Goal: Transaction & Acquisition: Purchase product/service

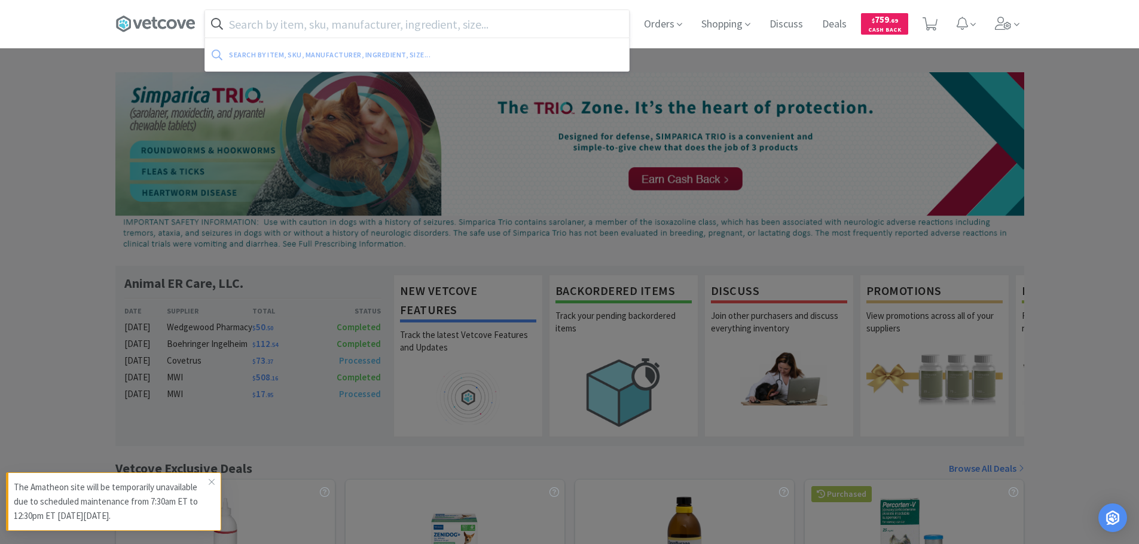
click at [451, 20] on input "text" at bounding box center [417, 23] width 424 height 27
paste input "072987"
type input "072987"
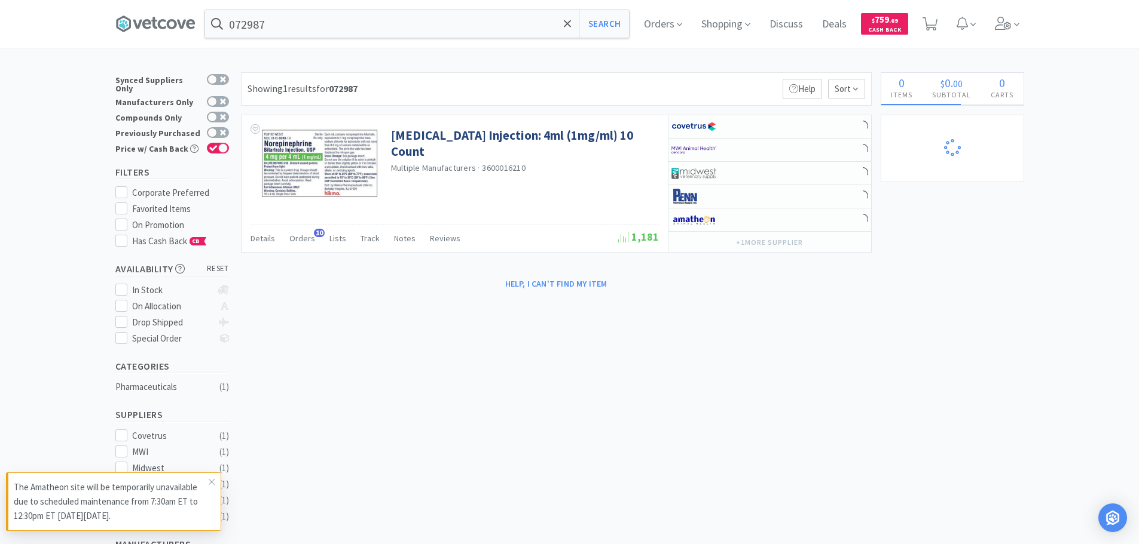
click at [203, 489] on p "The Amatheon site will be temporarily unavailable due to scheduled maintenance …" at bounding box center [111, 502] width 195 height 43
click at [210, 481] on icon at bounding box center [211, 483] width 7 height 10
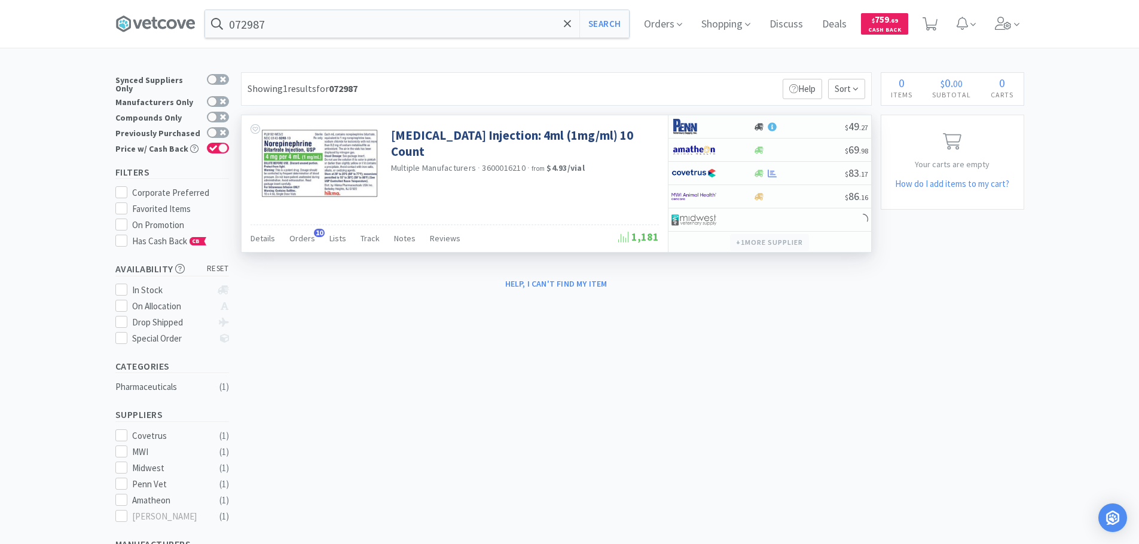
click at [797, 246] on button "+ 1 more supplier" at bounding box center [769, 242] width 78 height 17
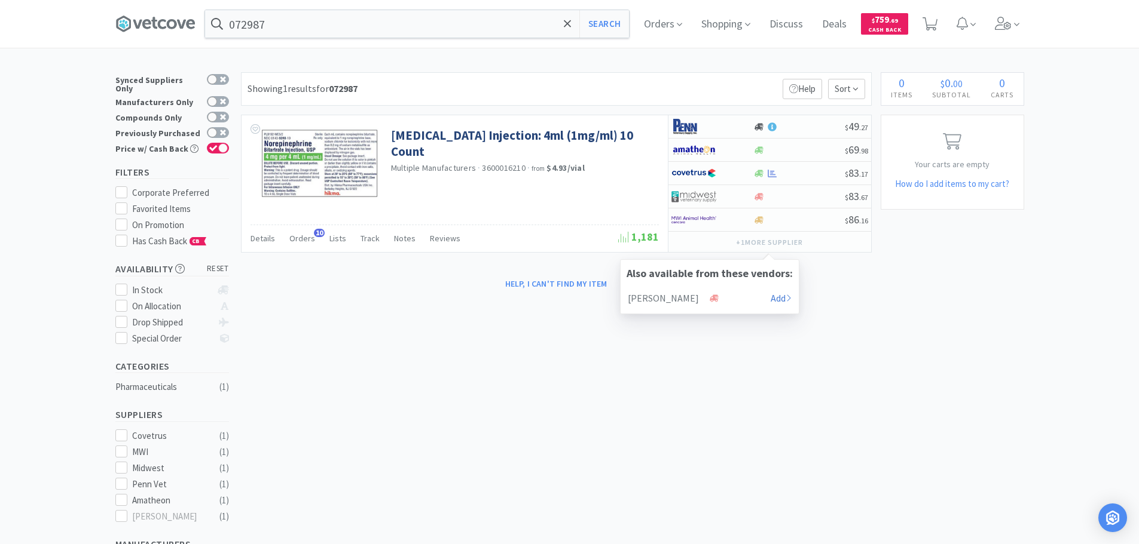
click at [827, 278] on div "Help, I can't find my item" at bounding box center [556, 284] width 631 height 20
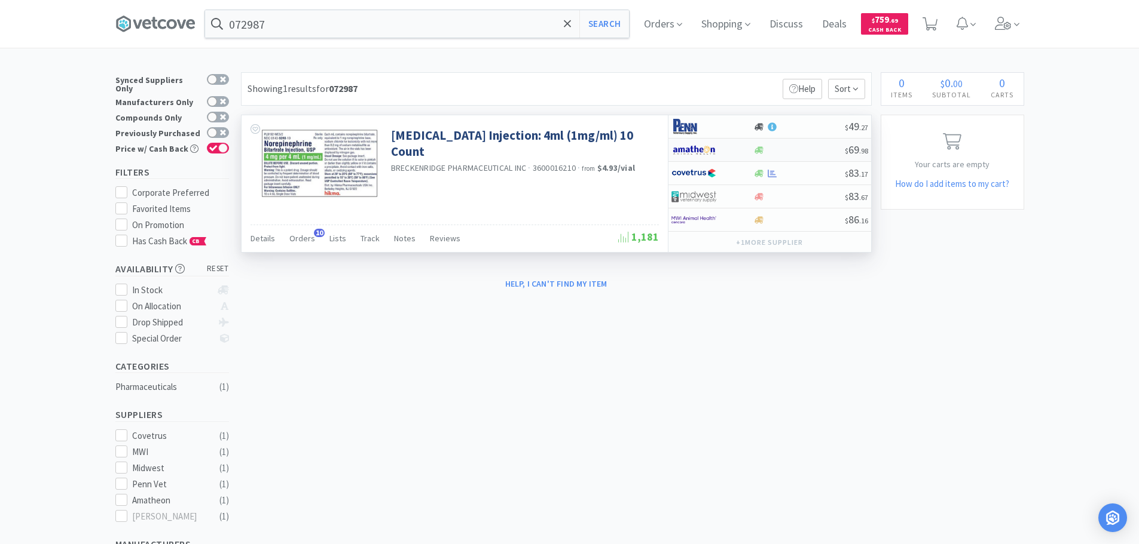
click at [813, 149] on div at bounding box center [798, 150] width 91 height 9
select select "1"
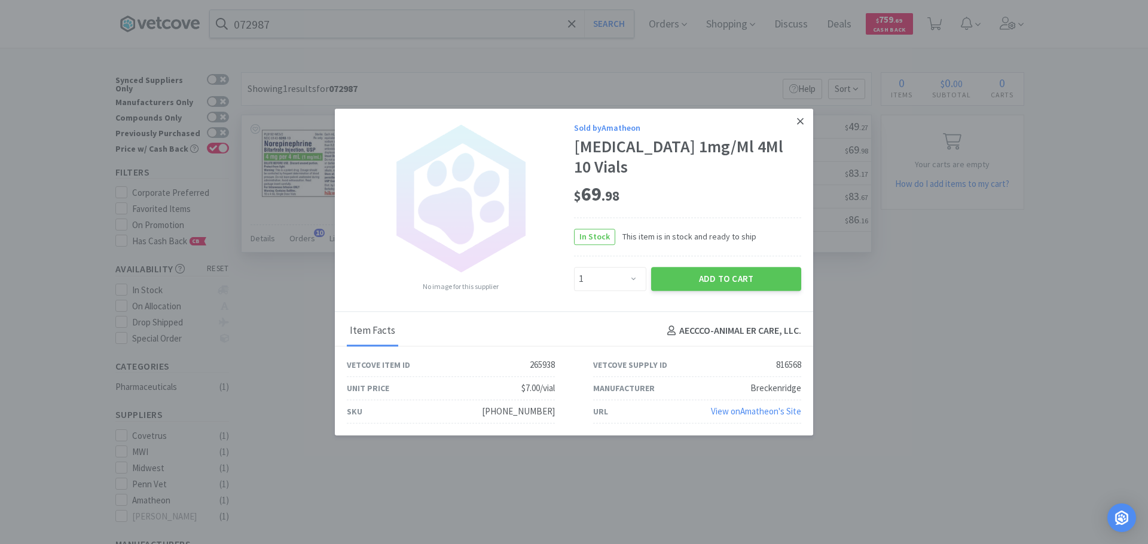
click at [799, 122] on icon at bounding box center [800, 121] width 7 height 7
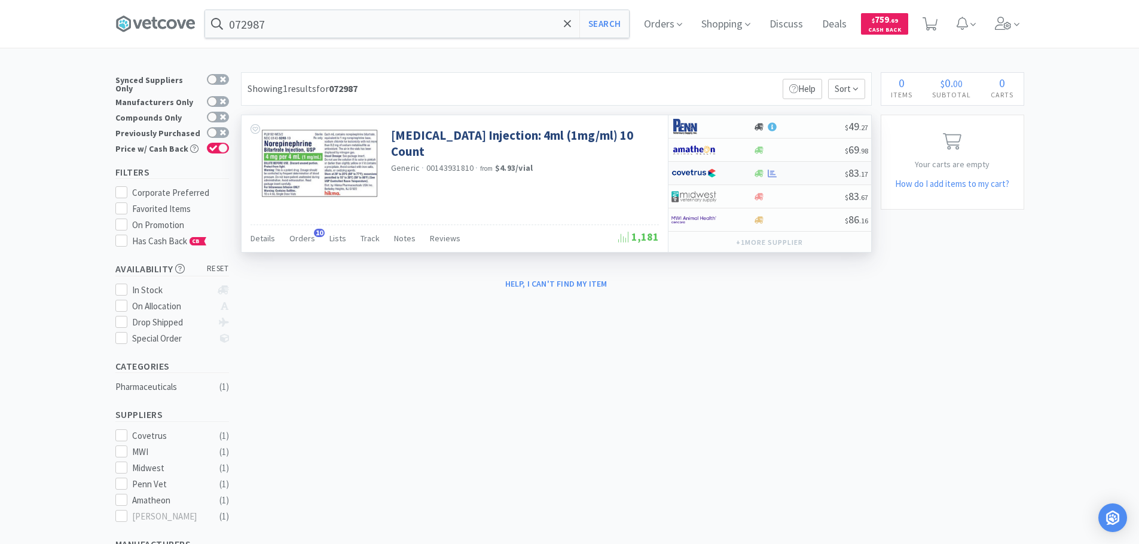
click at [815, 176] on div at bounding box center [798, 173] width 91 height 9
select select "1"
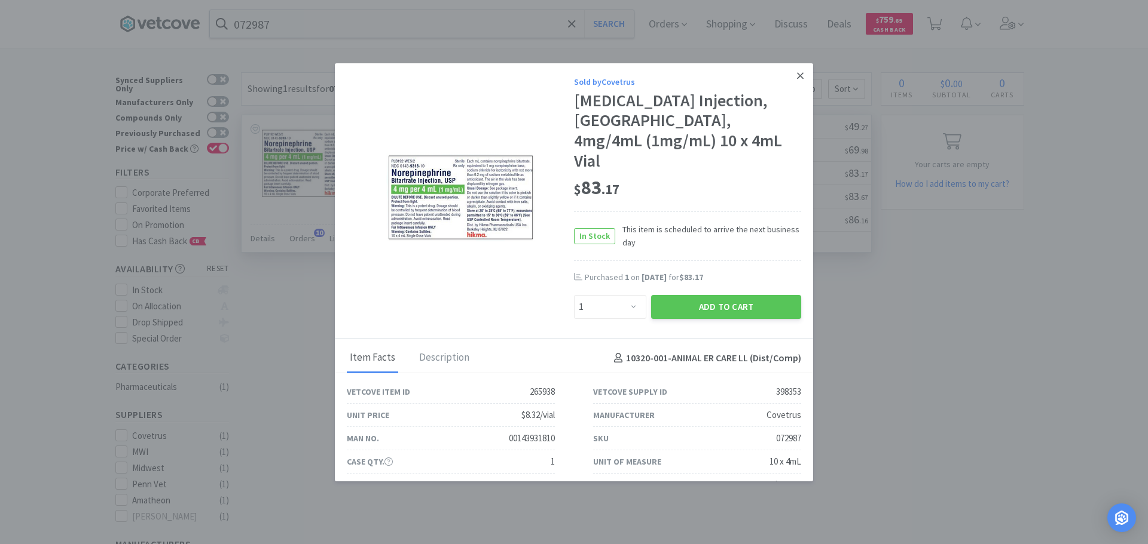
click at [797, 77] on icon at bounding box center [800, 76] width 7 height 11
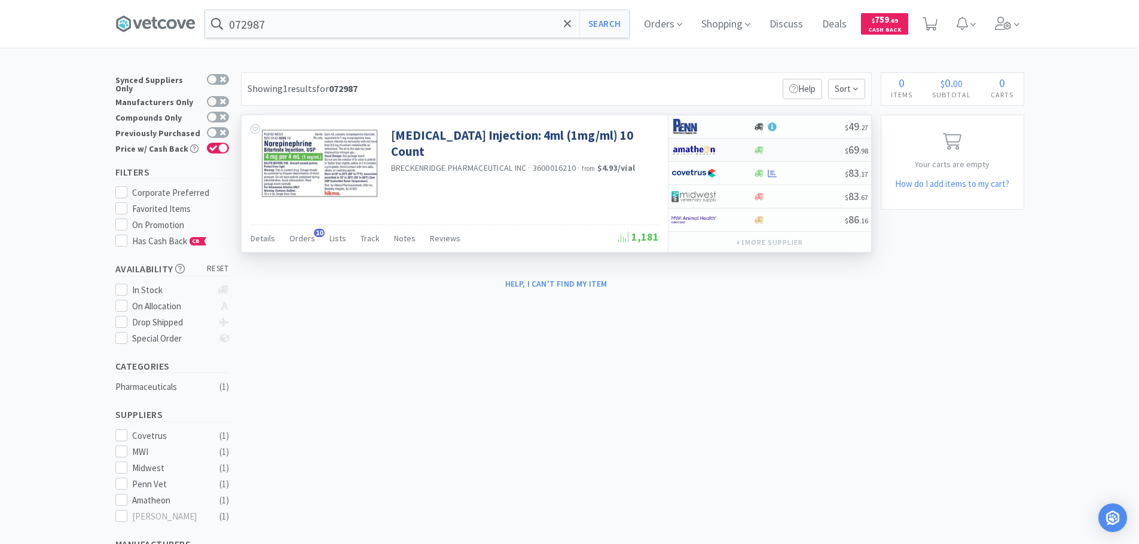
click at [804, 148] on div at bounding box center [798, 150] width 91 height 9
select select "1"
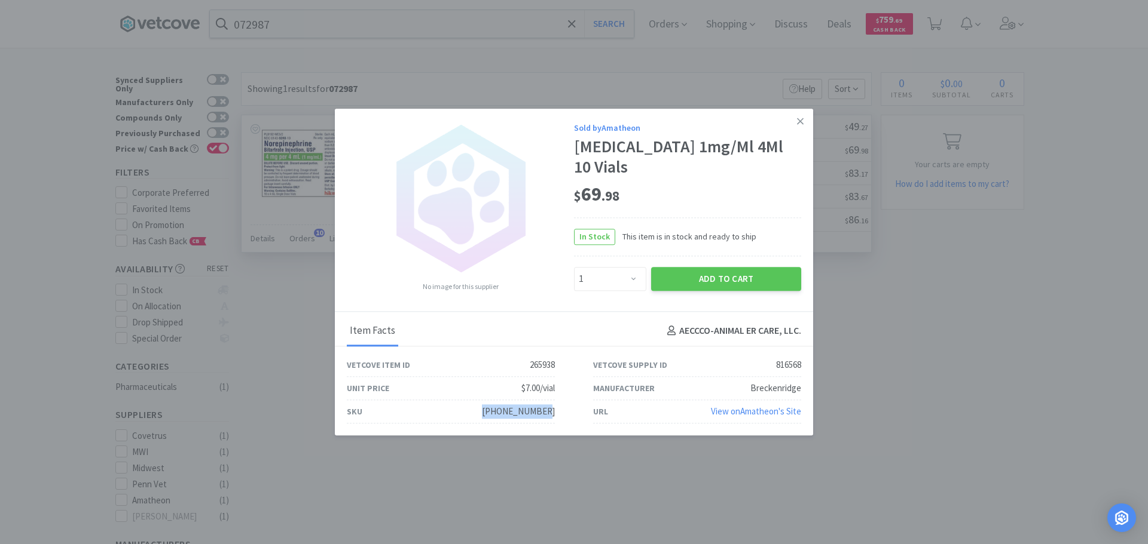
drag, startPoint x: 555, startPoint y: 411, endPoint x: 480, endPoint y: 414, distance: 74.7
click at [480, 414] on div "SKU [PHONE_NUMBER]" at bounding box center [451, 411] width 246 height 23
copy div "[PHONE_NUMBER]"
click at [798, 118] on icon at bounding box center [800, 121] width 7 height 11
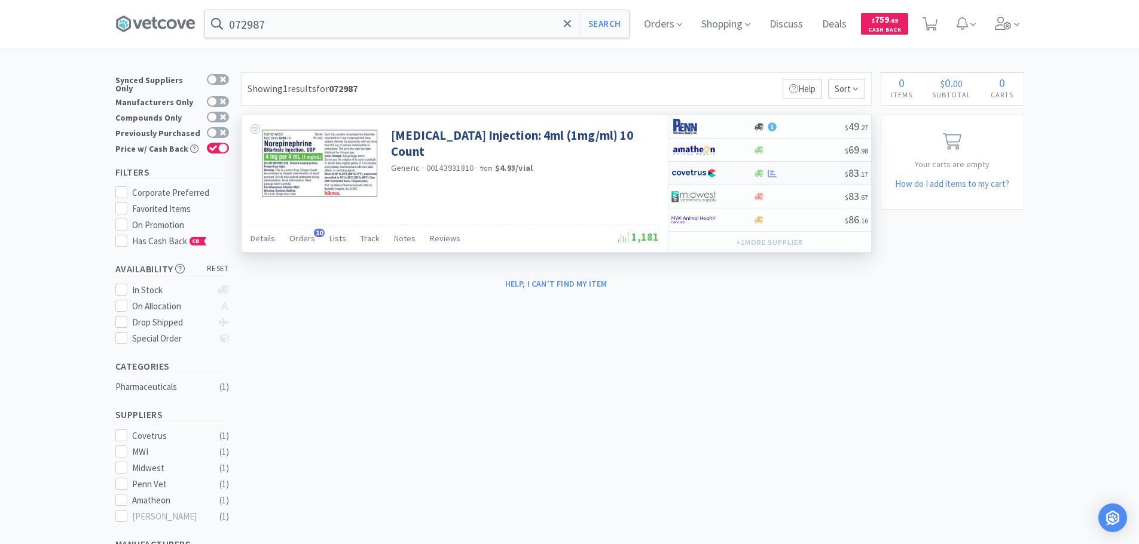
click at [813, 174] on div at bounding box center [798, 173] width 91 height 9
select select "1"
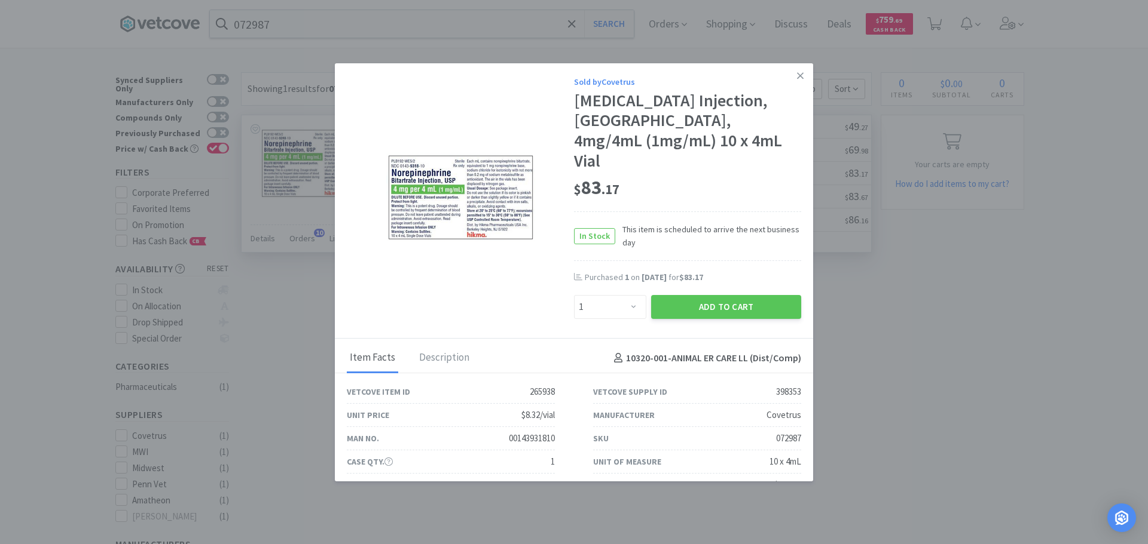
click at [777, 123] on div "[MEDICAL_DATA] Injection, [GEOGRAPHIC_DATA], 4mg/4mL (1mg/mL) 10 x 4mL Vial" at bounding box center [687, 131] width 227 height 80
click at [797, 79] on icon at bounding box center [800, 76] width 7 height 11
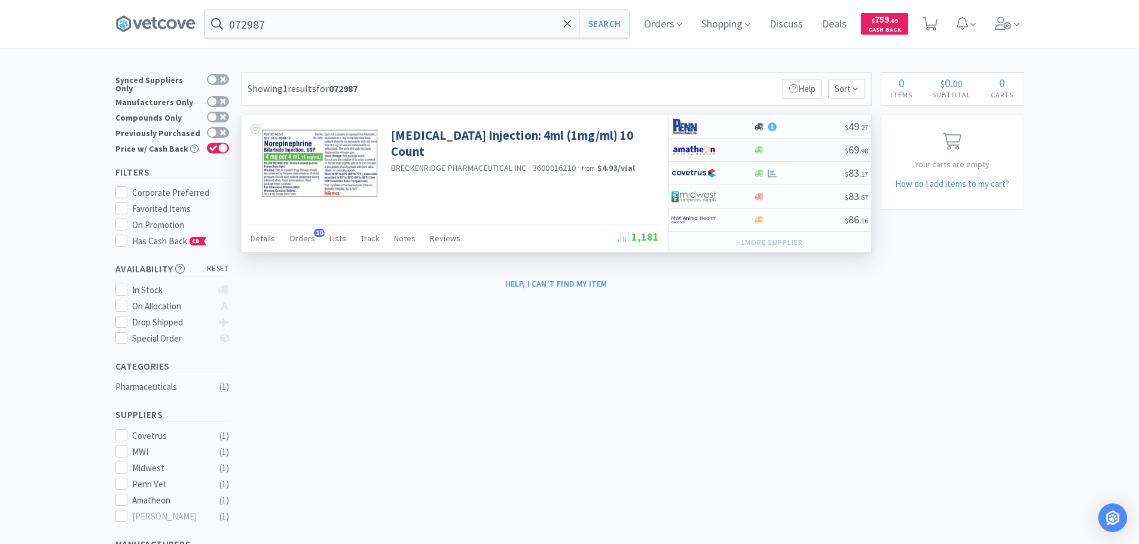
click at [791, 149] on div at bounding box center [798, 150] width 91 height 9
select select "1"
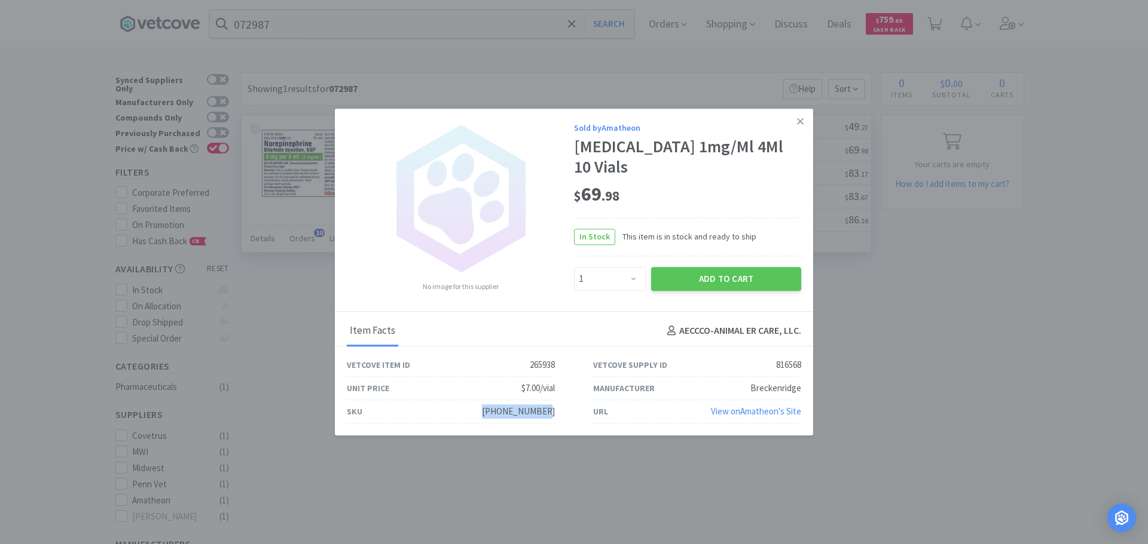
drag, startPoint x: 558, startPoint y: 412, endPoint x: 500, endPoint y: 413, distance: 58.0
click at [500, 413] on div "SKU [PHONE_NUMBER]" at bounding box center [451, 411] width 246 height 23
copy div "[PHONE_NUMBER]"
drag, startPoint x: 633, startPoint y: 197, endPoint x: 583, endPoint y: 194, distance: 49.7
click at [583, 194] on div "$ 69 . 98" at bounding box center [687, 194] width 227 height 25
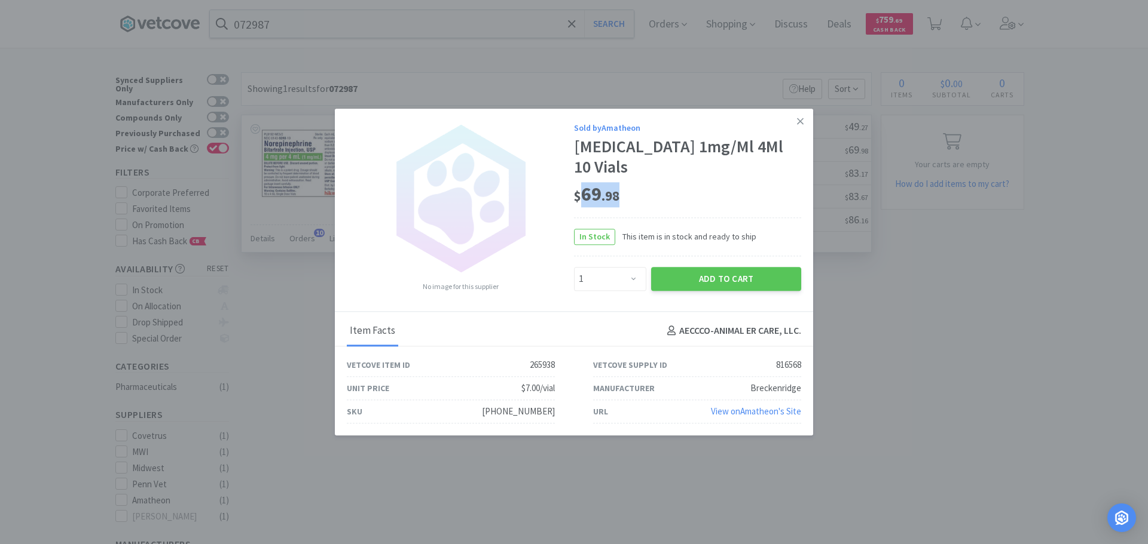
copy span "69 . 98"
drag, startPoint x: 564, startPoint y: 417, endPoint x: 483, endPoint y: 409, distance: 81.0
click at [483, 409] on div "SKU [PHONE_NUMBER]" at bounding box center [451, 411] width 246 height 23
copy div "[PHONE_NUMBER]"
click at [804, 126] on link at bounding box center [800, 122] width 21 height 26
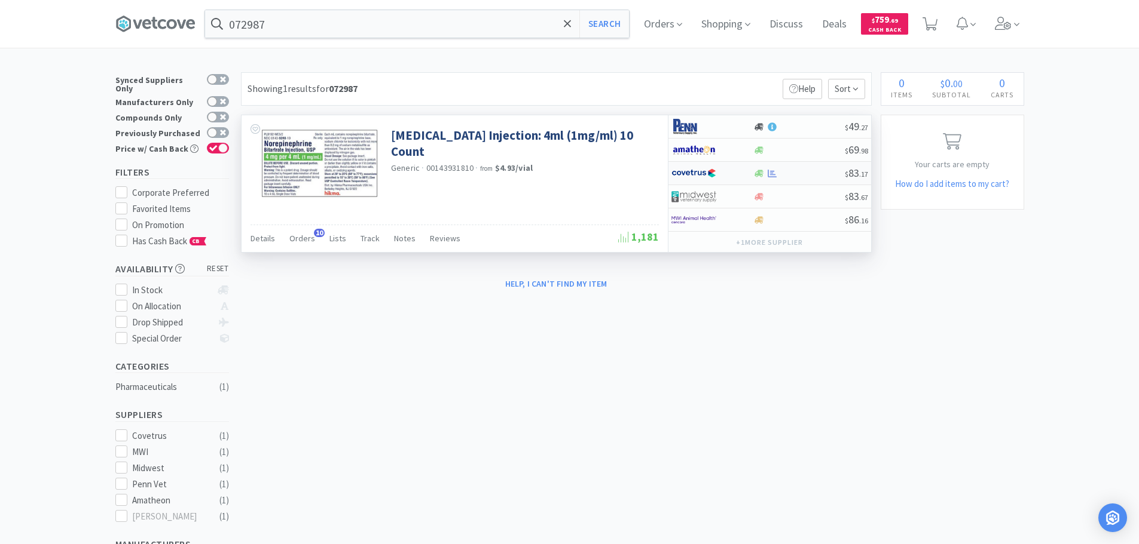
click at [802, 169] on div at bounding box center [798, 173] width 91 height 9
select select "1"
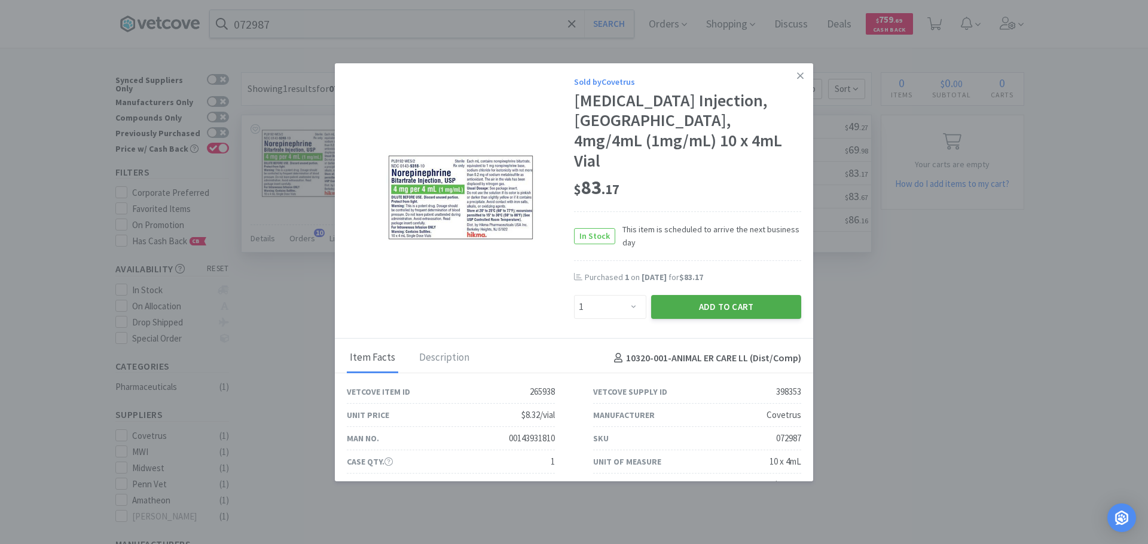
click at [736, 295] on button "Add to Cart" at bounding box center [726, 307] width 150 height 24
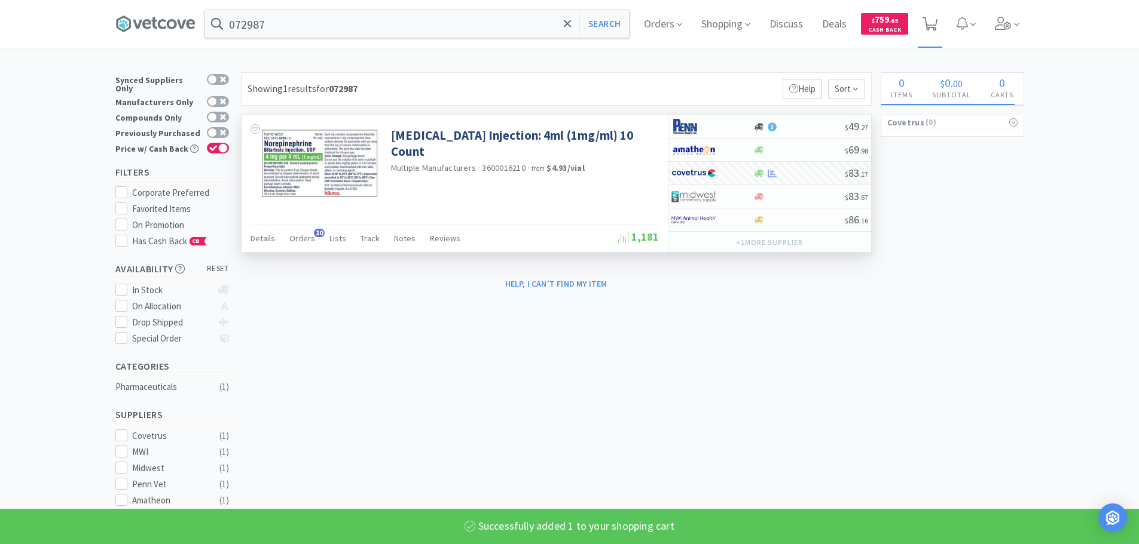
select select "1"
click at [933, 26] on span "1" at bounding box center [931, 20] width 4 height 48
select select "1"
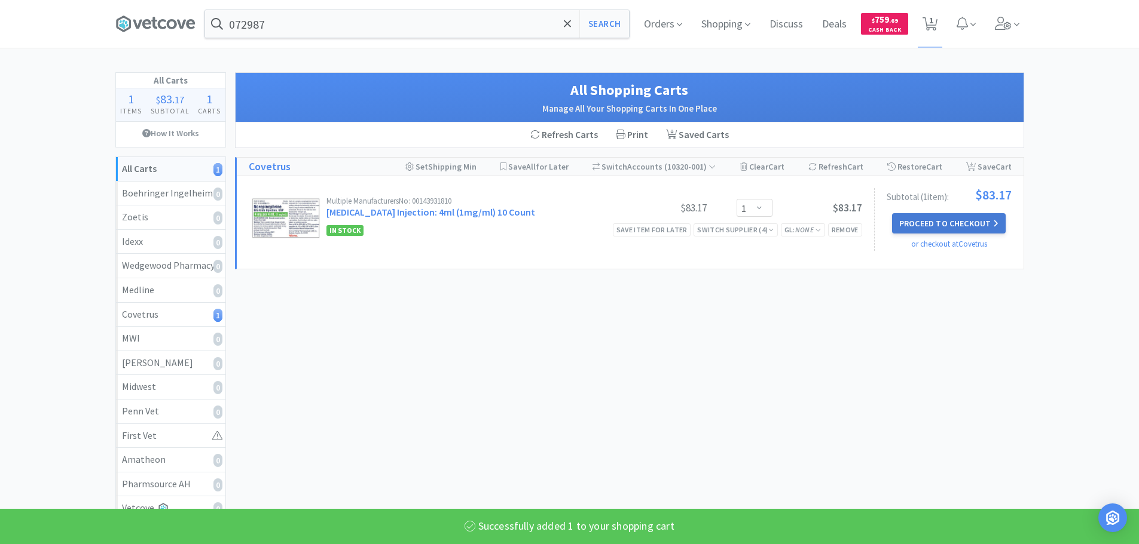
click at [958, 230] on button "Proceed to Checkout" at bounding box center [949, 223] width 114 height 20
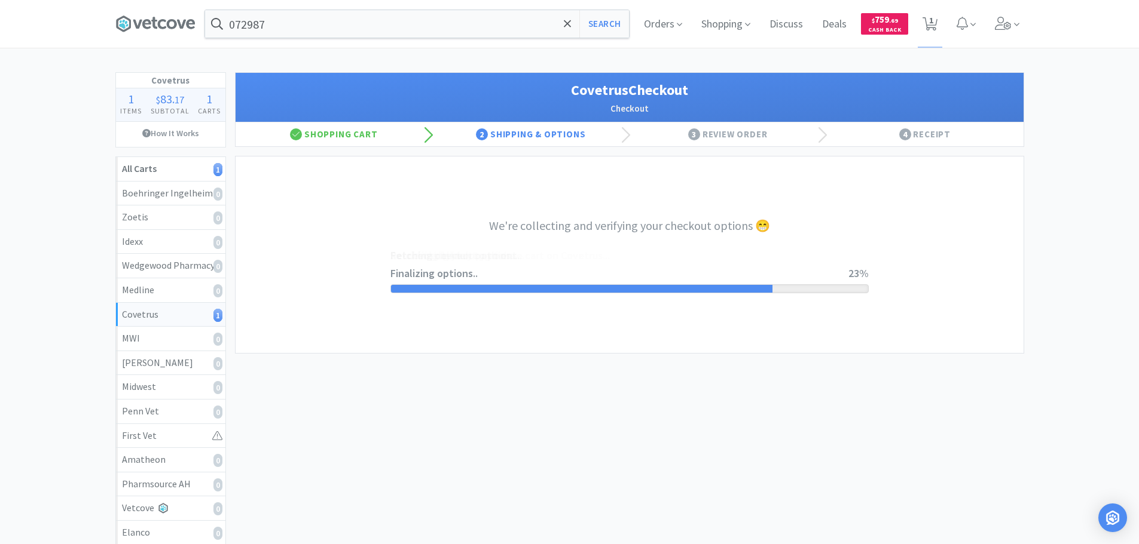
select select "ACCOUNT"
select select "cvt-standard-net"
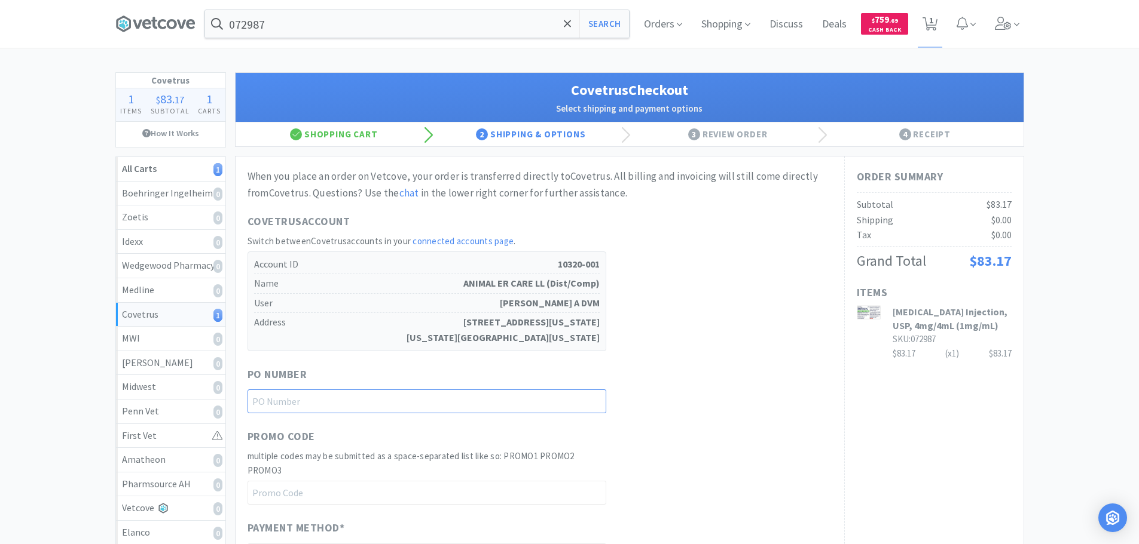
click at [423, 408] on input "text" at bounding box center [426, 402] width 359 height 24
paste input "1144897"
type input "1144897"
click at [629, 373] on div "PO Number 1144897" at bounding box center [539, 390] width 585 height 48
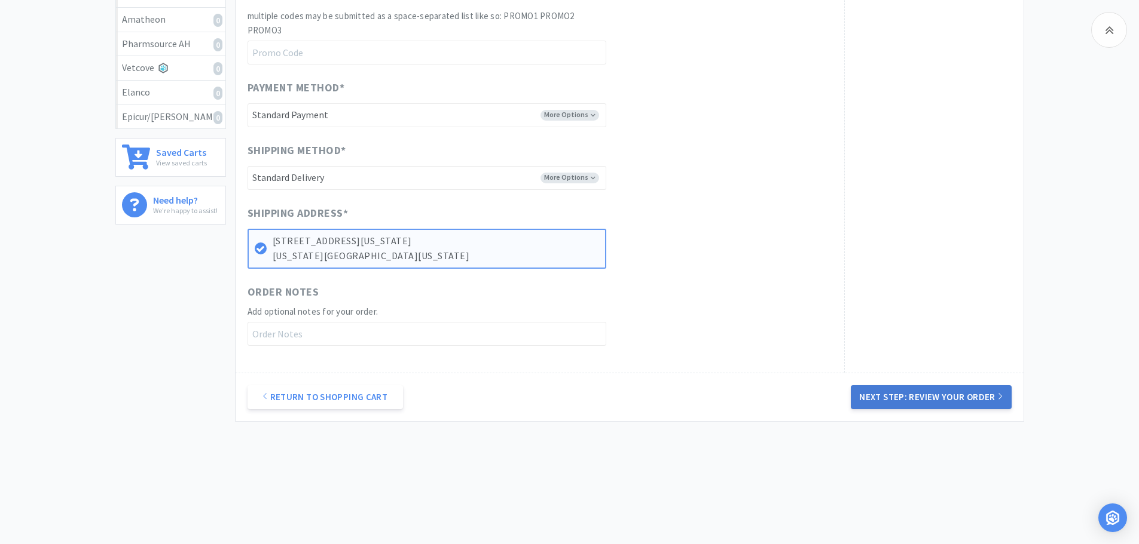
click at [919, 398] on button "Next Step: Review Your Order" at bounding box center [930, 397] width 160 height 24
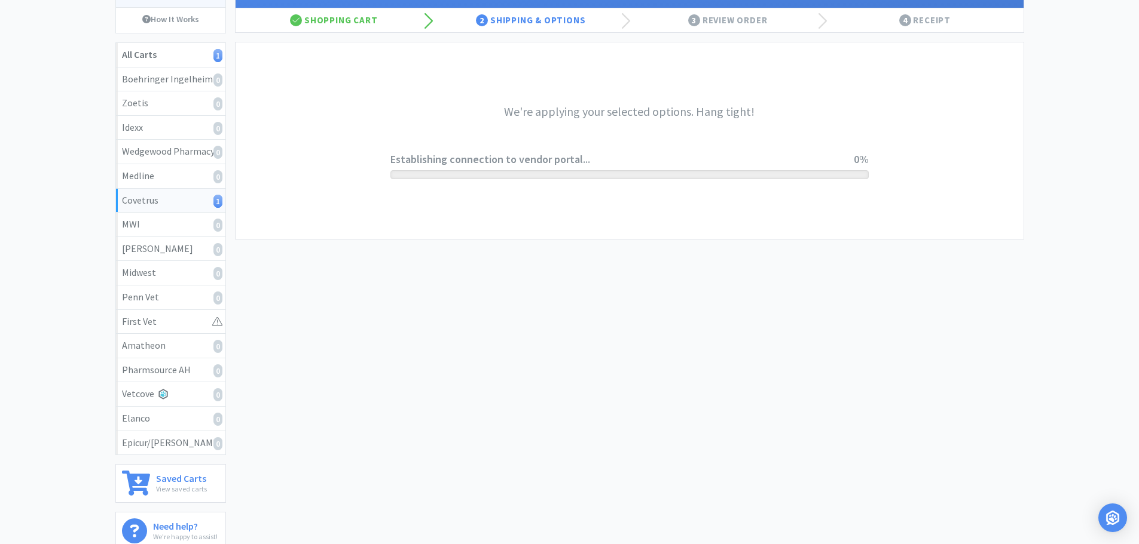
scroll to position [0, 0]
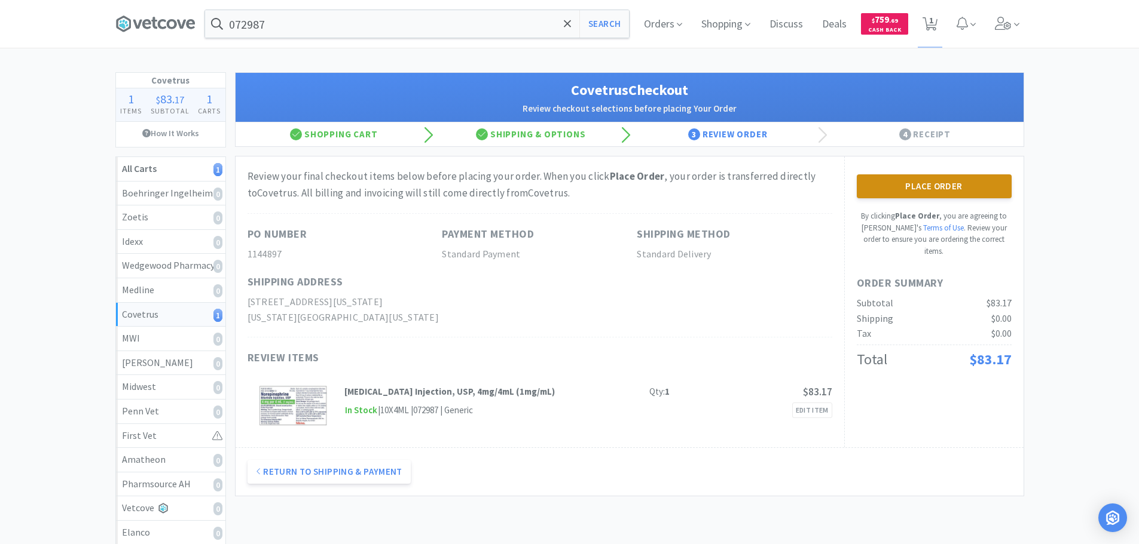
click at [910, 188] on button "Place Order" at bounding box center [933, 187] width 155 height 24
